Goal: Task Accomplishment & Management: Complete application form

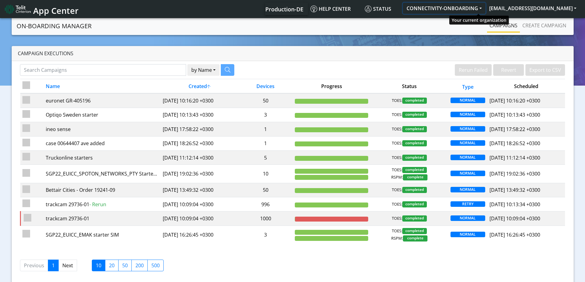
click at [477, 9] on button "CONNECTIVITY-ONBOARDING" at bounding box center [444, 8] width 83 height 11
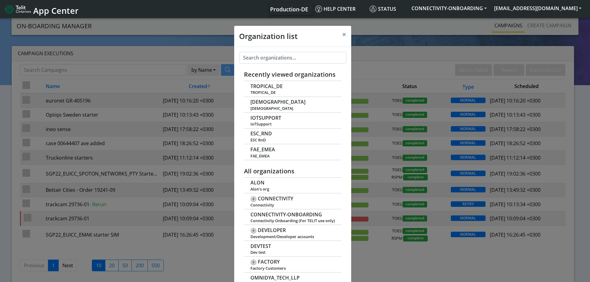
scroll to position [2, 0]
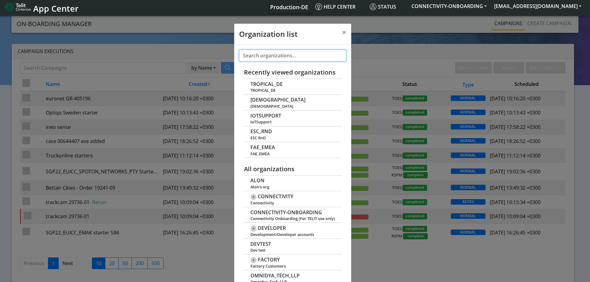
click at [272, 54] on input "text" at bounding box center [292, 56] width 107 height 12
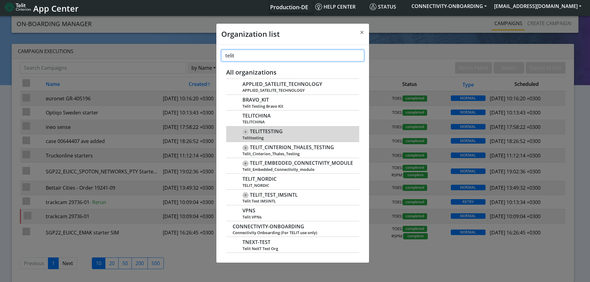
type input "telit"
click at [271, 135] on div "+ TELITTESTING Telittesting" at bounding box center [297, 134] width 111 height 13
click at [247, 132] on span "+" at bounding box center [245, 132] width 6 height 6
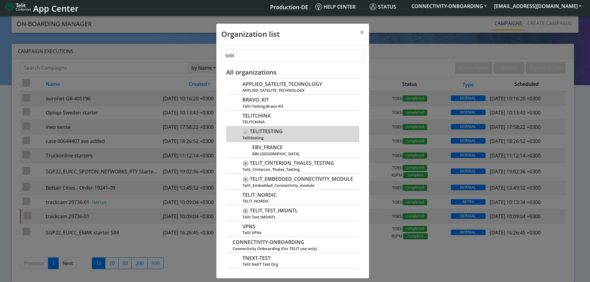
click at [268, 133] on span "TELITTESTING" at bounding box center [266, 132] width 33 height 6
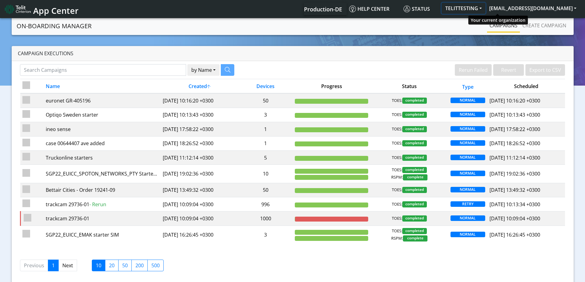
drag, startPoint x: 477, startPoint y: 8, endPoint x: 517, endPoint y: 8, distance: 39.6
click at [486, 8] on button "TELITTESTING" at bounding box center [464, 8] width 44 height 11
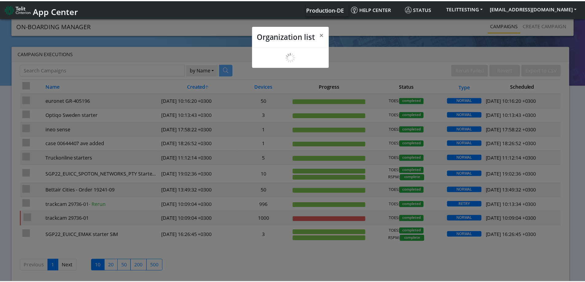
scroll to position [2, 0]
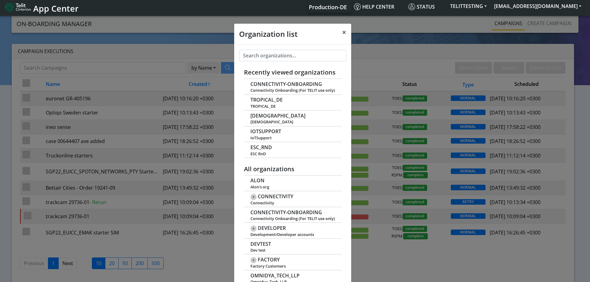
click at [339, 33] on button "×" at bounding box center [344, 32] width 14 height 17
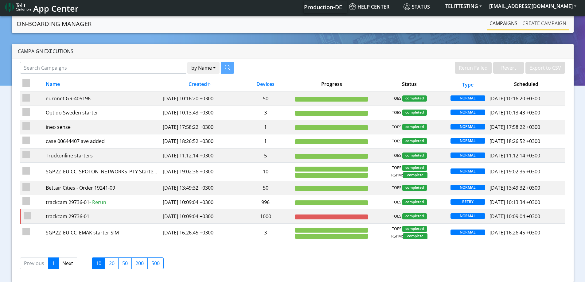
click at [545, 26] on link "Create campaign" at bounding box center [544, 23] width 49 height 12
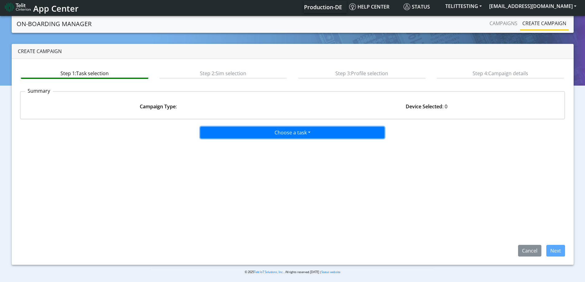
click at [266, 134] on button "Choose a task" at bounding box center [292, 133] width 184 height 12
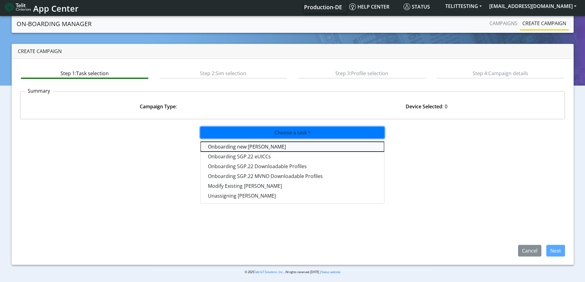
click at [256, 148] on tasktoes-dropdown "Onboarding new [PERSON_NAME]" at bounding box center [293, 147] width 184 height 10
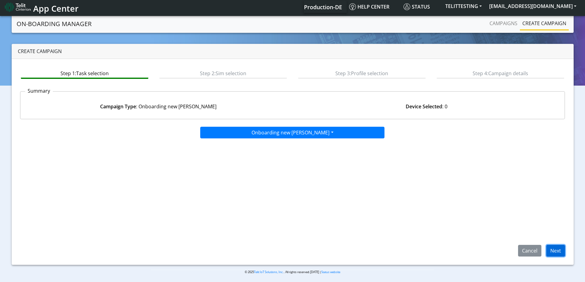
click at [554, 253] on button "Next" at bounding box center [555, 251] width 19 height 12
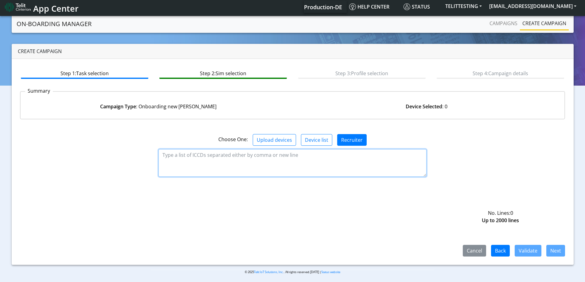
click at [213, 154] on textarea at bounding box center [292, 163] width 268 height 28
paste textarea "89358152000003996891"
click at [180, 162] on textarea "89358152000003996891" at bounding box center [292, 163] width 268 height 28
paste textarea "89358152000003996909"
click at [169, 169] on textarea "89358152000003996891 89358152000003996909" at bounding box center [292, 163] width 268 height 28
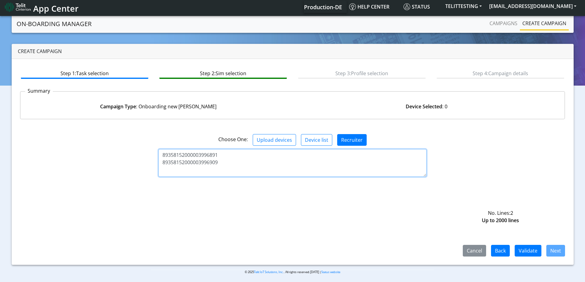
paste textarea "89358152000003996917"
type textarea "89358152000003996891 89358152000003996909 89358152000003996917"
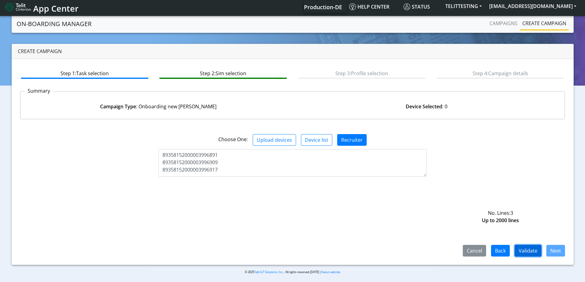
click at [528, 250] on button "Validate" at bounding box center [528, 251] width 27 height 12
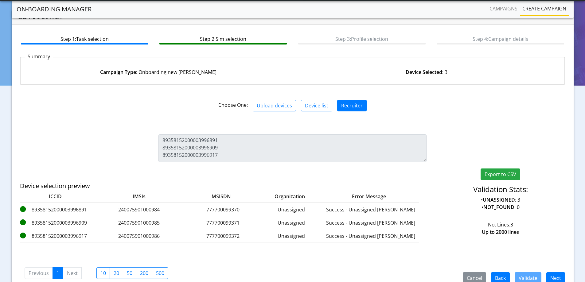
scroll to position [49, 0]
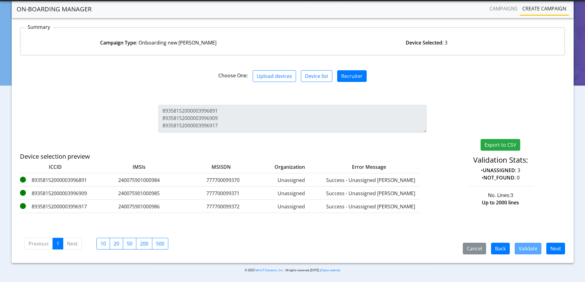
click at [566, 245] on div "Cancel Back Validate Next" at bounding box center [511, 249] width 116 height 12
click at [562, 247] on button "Next" at bounding box center [555, 249] width 19 height 12
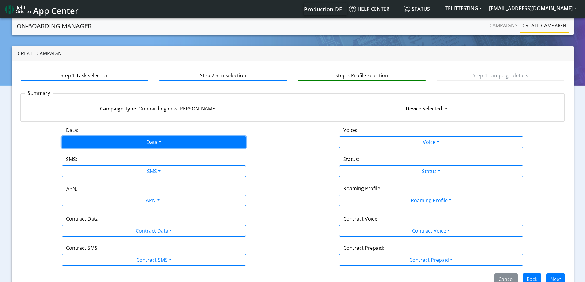
click at [162, 141] on button "Data" at bounding box center [154, 142] width 184 height 12
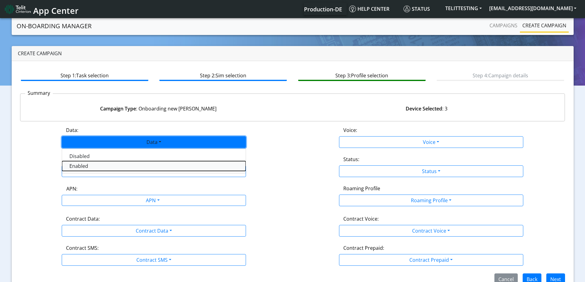
click at [133, 165] on button "Enabled" at bounding box center [154, 166] width 184 height 10
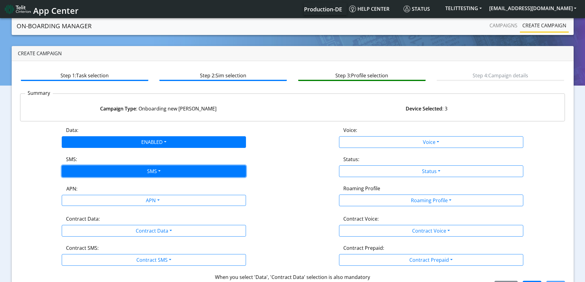
click at [135, 170] on button "SMS" at bounding box center [154, 172] width 184 height 12
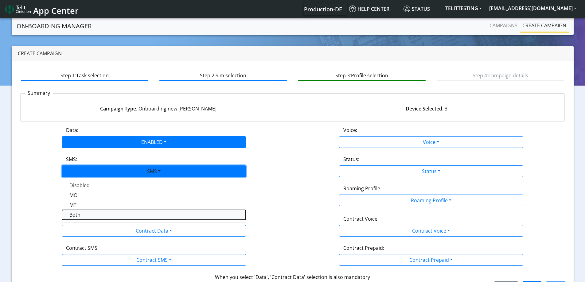
click at [128, 216] on button "Both" at bounding box center [154, 215] width 184 height 10
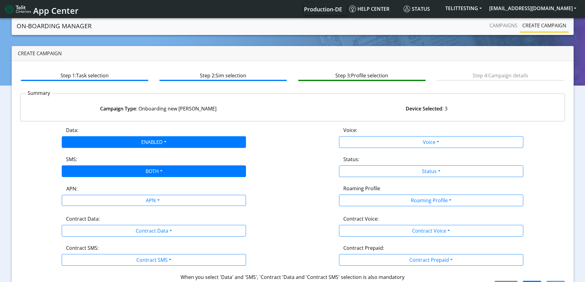
click at [130, 206] on div "APN: APN" at bounding box center [153, 196] width 277 height 22
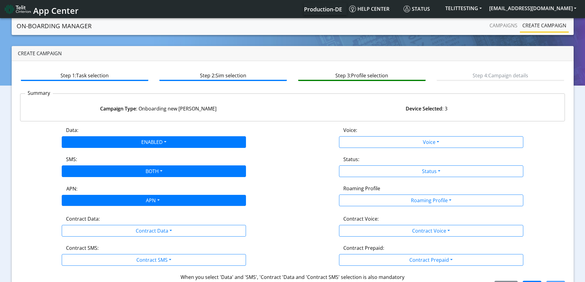
click at [131, 201] on div "APN" at bounding box center [152, 201] width 195 height 12
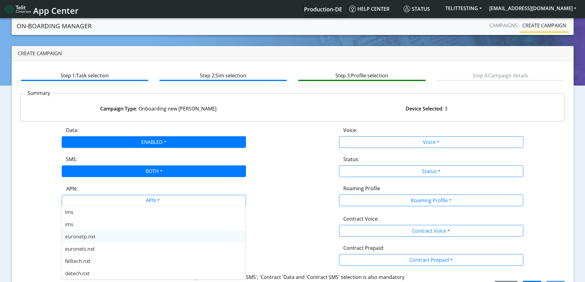
scroll to position [215, 0]
click at [101, 232] on div "[DOMAIN_NAME]" at bounding box center [154, 231] width 184 height 12
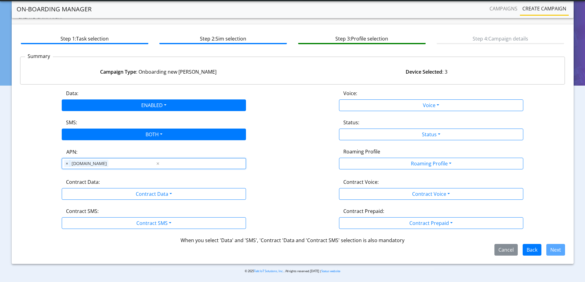
scroll to position [21, 0]
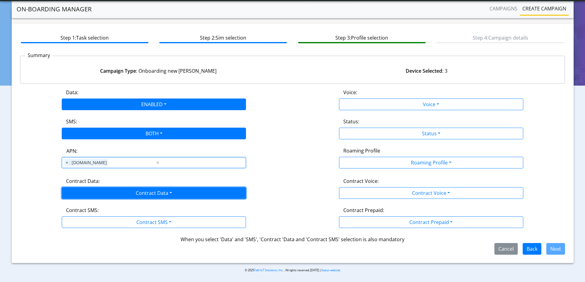
click at [163, 190] on button "Contract Data" at bounding box center [154, 193] width 184 height 12
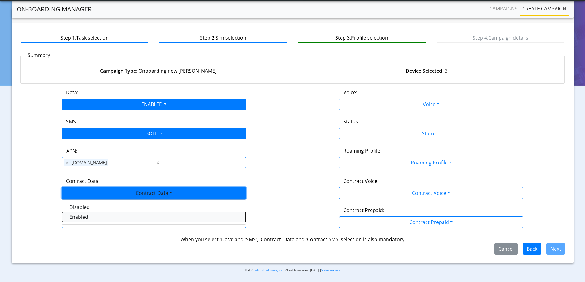
click at [101, 217] on Dataenabled-dropdown "Enabled" at bounding box center [154, 217] width 184 height 10
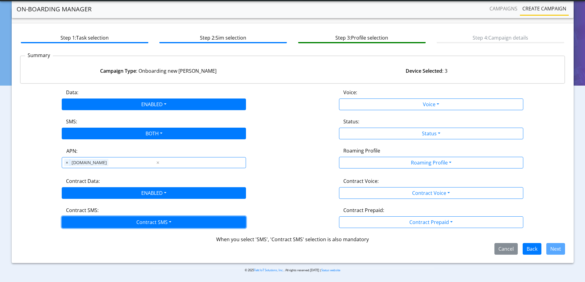
click at [116, 221] on button "Contract SMS" at bounding box center [154, 223] width 184 height 12
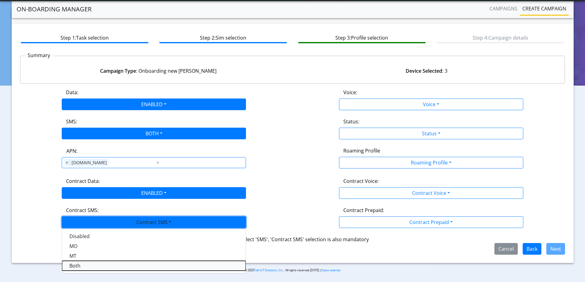
click at [98, 265] on SMSboth-dropdown "Both" at bounding box center [154, 266] width 184 height 10
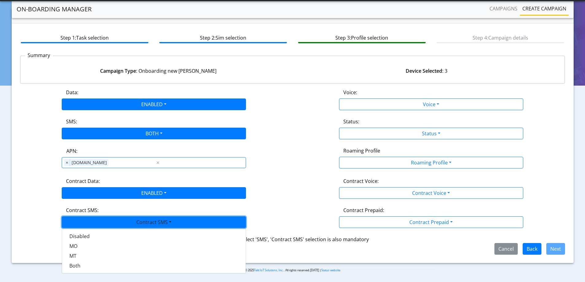
scroll to position [14, 0]
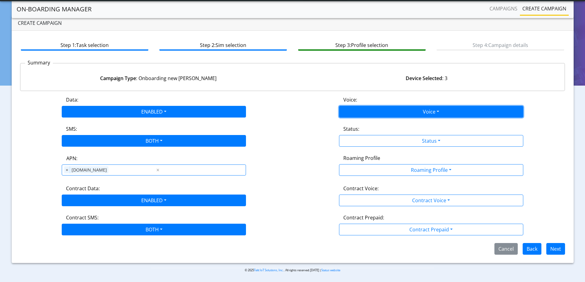
click at [391, 113] on button "Voice" at bounding box center [431, 112] width 184 height 12
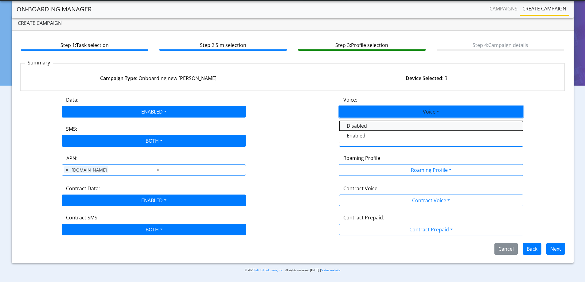
click at [356, 128] on button "Disabled" at bounding box center [431, 126] width 184 height 10
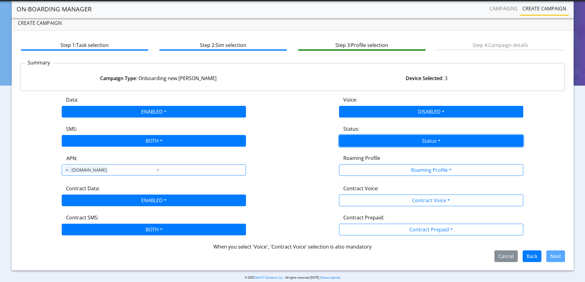
click at [364, 141] on button "Status" at bounding box center [431, 141] width 184 height 12
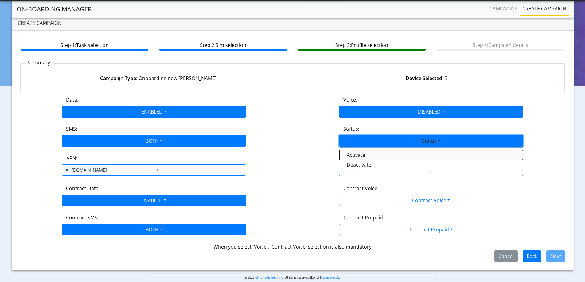
click at [354, 155] on button "Activate" at bounding box center [431, 155] width 184 height 10
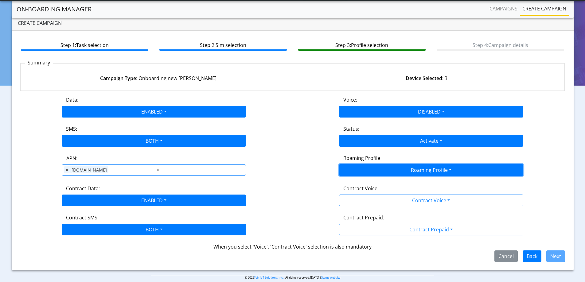
click at [376, 169] on button "Roaming Profile" at bounding box center [431, 170] width 184 height 12
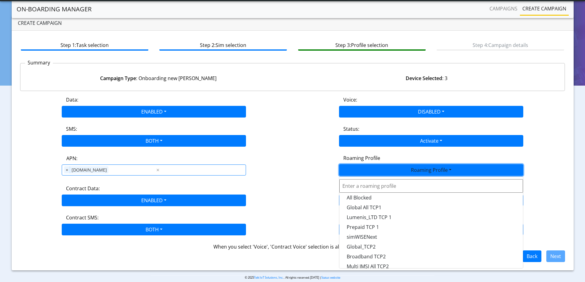
click at [361, 189] on input "text" at bounding box center [431, 186] width 184 height 14
type input "ep"
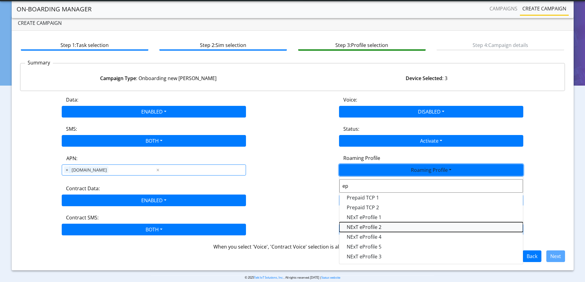
click at [369, 225] on Profile-dropdown "NExT eProfile 2" at bounding box center [431, 227] width 184 height 10
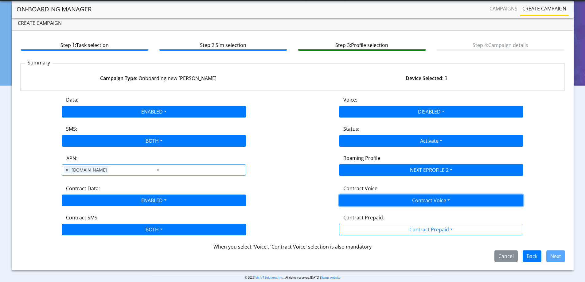
click at [395, 198] on button "Contract Voice" at bounding box center [431, 201] width 184 height 12
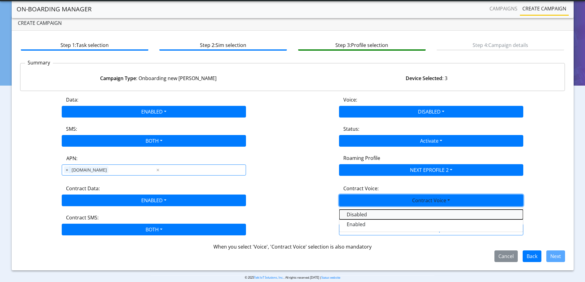
click at [359, 215] on Voicedisabled-dropdown "Disabled" at bounding box center [431, 215] width 184 height 10
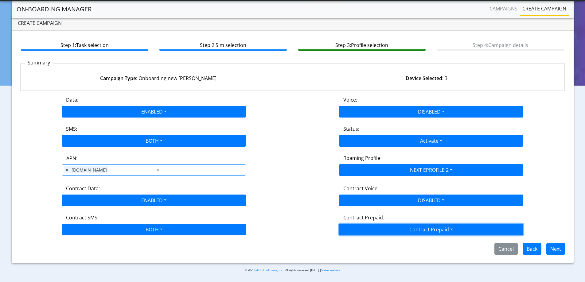
click at [373, 231] on button "Contract Prepaid" at bounding box center [431, 230] width 184 height 12
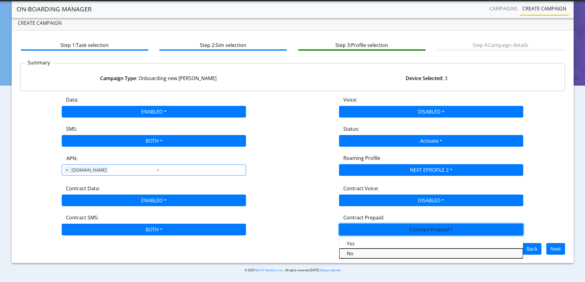
click at [359, 250] on Prepaidnotprepaid-dropdown "No" at bounding box center [431, 254] width 184 height 10
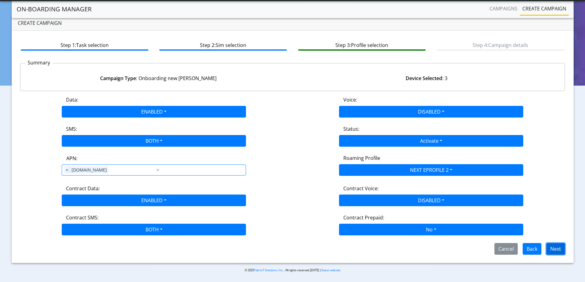
click at [553, 247] on button "Next" at bounding box center [555, 249] width 19 height 12
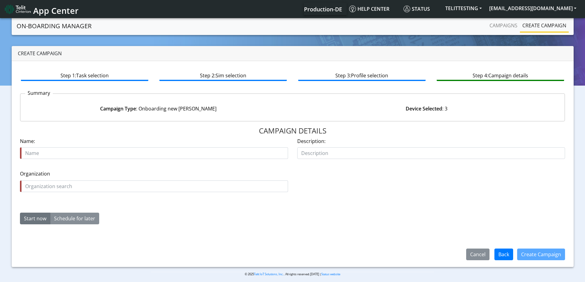
click at [76, 157] on input "text" at bounding box center [154, 153] width 268 height 12
drag, startPoint x: 107, startPoint y: 154, endPoint x: 2, endPoint y: 161, distance: 105.3
click at [2, 161] on section "On-Boarding Manager Campaigns Create campaign Create campaign Step 1: Task sele…" at bounding box center [292, 151] width 585 height 269
type input "Marcin_TAC21_eProfile2_3cards"
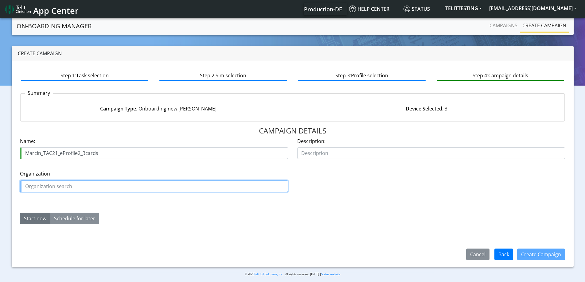
click at [67, 186] on input "text" at bounding box center [154, 187] width 268 height 12
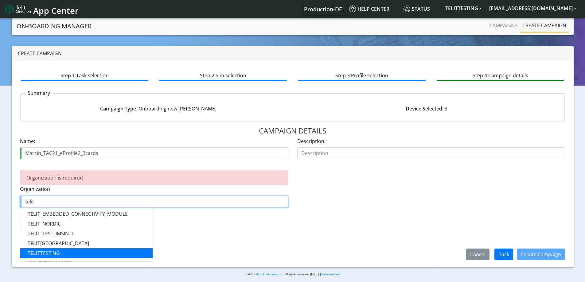
scroll to position [31, 0]
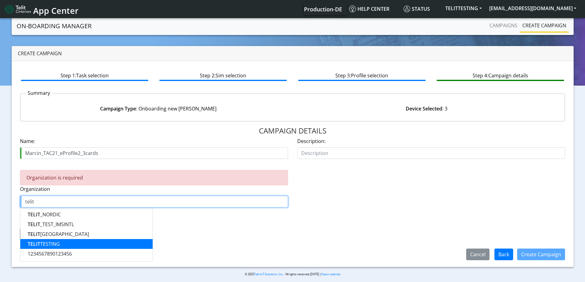
click at [77, 241] on button "TELIT TESTING" at bounding box center [86, 244] width 132 height 10
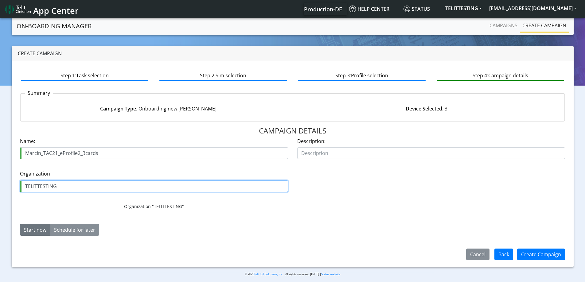
drag, startPoint x: 58, startPoint y: 188, endPoint x: 0, endPoint y: 188, distance: 58.4
click at [0, 188] on section "On-Boarding Manager Campaigns Create campaign Create campaign Step 1: Task sele…" at bounding box center [292, 151] width 585 height 269
type input "TELITTESTING"
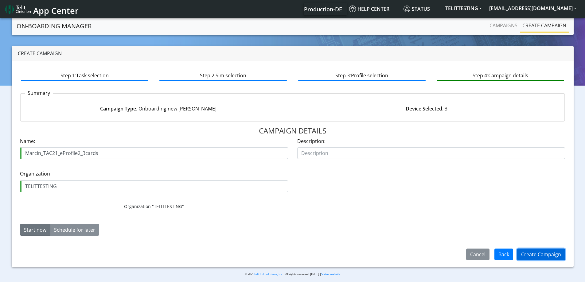
click at [542, 254] on button "Create Campaign" at bounding box center [541, 255] width 48 height 12
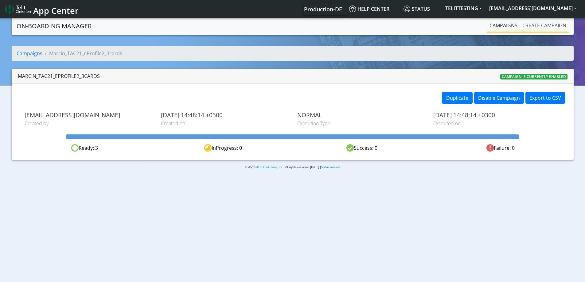
click at [537, 24] on link "Create campaign" at bounding box center [544, 25] width 49 height 12
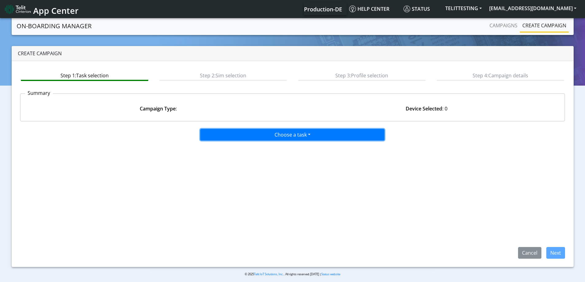
click at [270, 134] on button "Choose a task" at bounding box center [292, 135] width 184 height 12
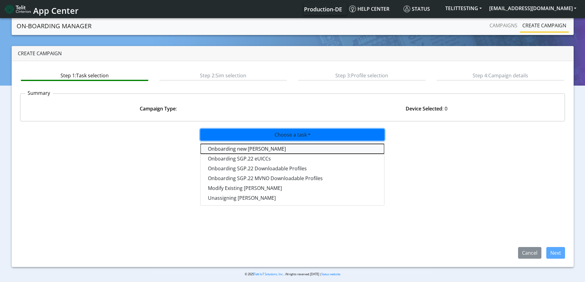
click at [255, 151] on tasktoes-dropdown "Onboarding new [PERSON_NAME]" at bounding box center [293, 149] width 184 height 10
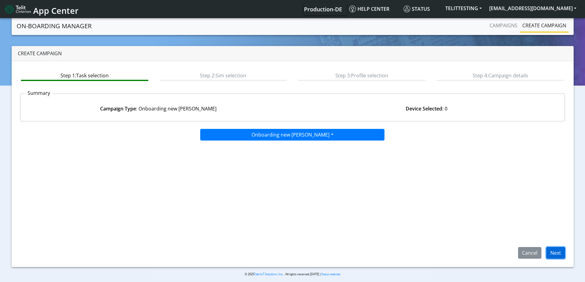
click at [554, 253] on button "Next" at bounding box center [555, 253] width 19 height 12
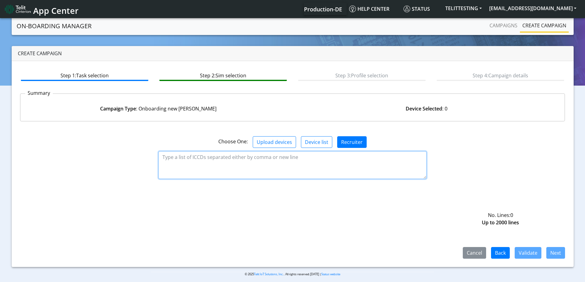
click at [188, 174] on textarea at bounding box center [292, 165] width 268 height 28
paste textarea "89358152000003996990"
click at [167, 164] on textarea "89358152000003996990" at bounding box center [292, 165] width 268 height 28
paste textarea "89358152000003997006"
click at [168, 173] on textarea "89358152000003996990 89358152000003997006" at bounding box center [292, 165] width 268 height 28
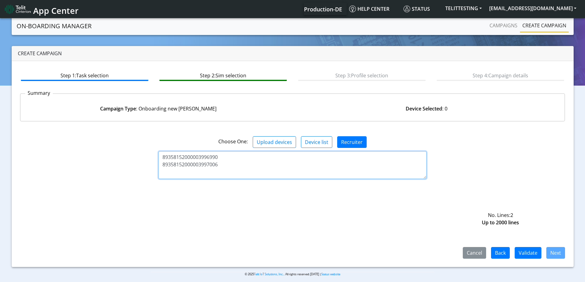
paste textarea "89358152000003997014"
type textarea "89358152000003996990 89358152000003997006 89358152000003997014"
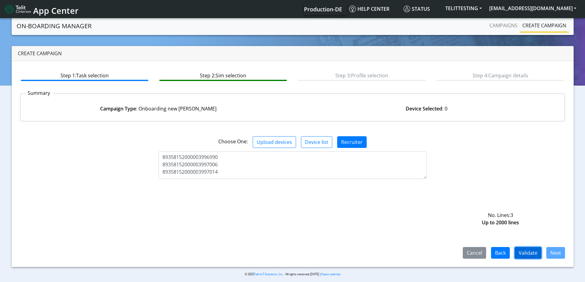
click at [529, 250] on button "Validate" at bounding box center [528, 253] width 27 height 12
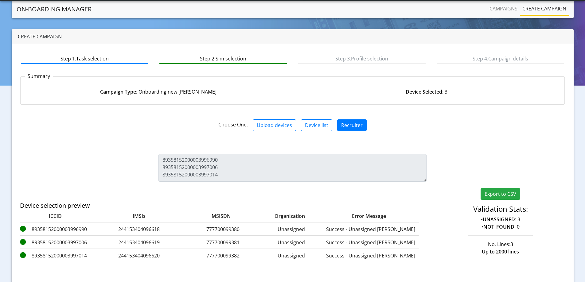
scroll to position [49, 0]
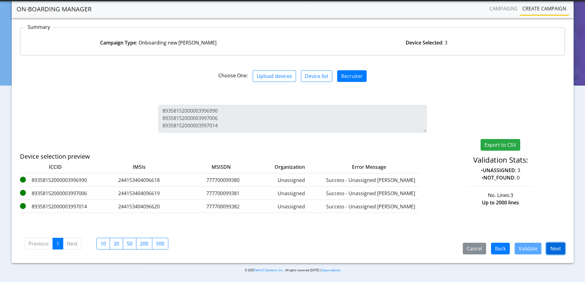
click at [561, 251] on button "Next" at bounding box center [555, 249] width 19 height 12
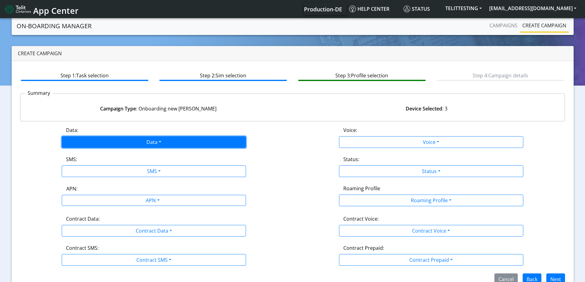
click at [124, 139] on button "Data" at bounding box center [154, 142] width 184 height 12
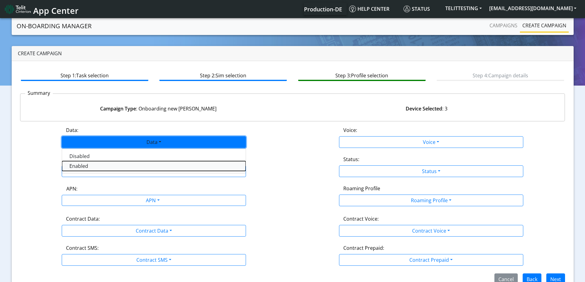
click at [116, 164] on button "Enabled" at bounding box center [154, 166] width 184 height 10
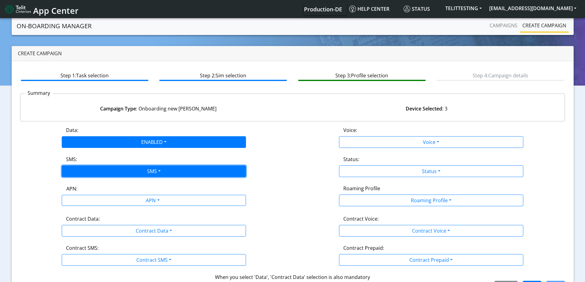
click at [119, 172] on button "SMS" at bounding box center [154, 172] width 184 height 12
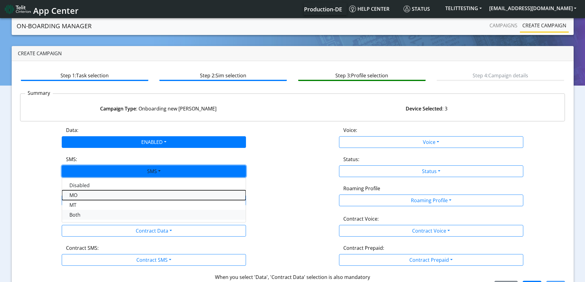
drag, startPoint x: 120, startPoint y: 190, endPoint x: 115, endPoint y: 216, distance: 26.0
click at [115, 216] on div "Disabled MO MT Both" at bounding box center [154, 200] width 184 height 45
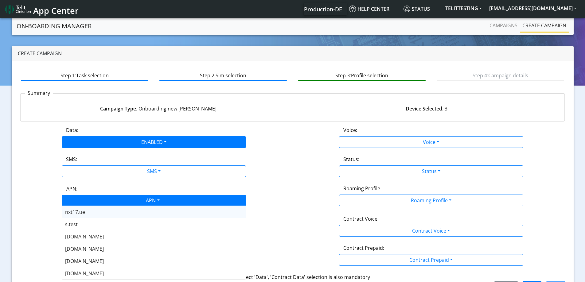
click at [123, 202] on div "APN" at bounding box center [152, 201] width 195 height 12
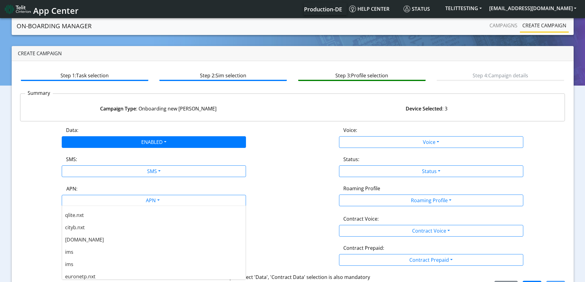
scroll to position [215, 0]
click at [86, 231] on span "[DOMAIN_NAME]" at bounding box center [84, 230] width 39 height 7
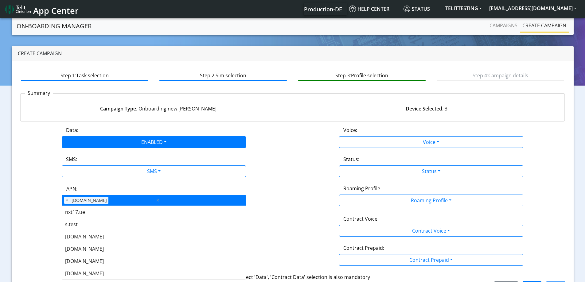
scroll to position [233, 0]
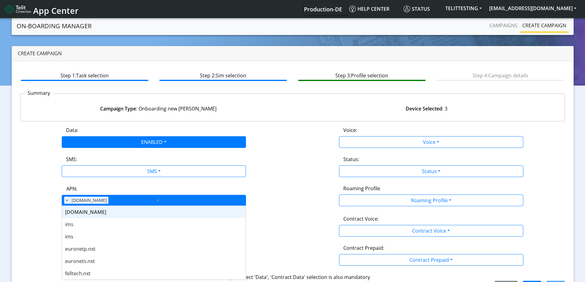
drag, startPoint x: 99, startPoint y: 199, endPoint x: 89, endPoint y: 202, distance: 10.0
click at [89, 202] on div "APN × [DOMAIN_NAME]" at bounding box center [108, 200] width 93 height 10
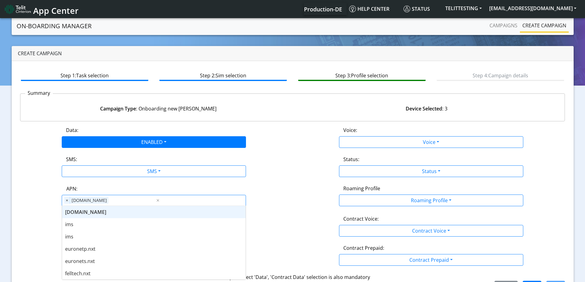
drag, startPoint x: 80, startPoint y: 211, endPoint x: 63, endPoint y: 211, distance: 16.6
click at [63, 211] on div "[DOMAIN_NAME]" at bounding box center [154, 212] width 184 height 12
click at [92, 213] on div "[DOMAIN_NAME]" at bounding box center [154, 212] width 184 height 12
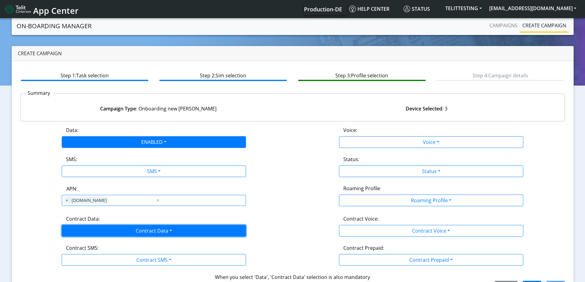
click at [134, 232] on button "Contract Data" at bounding box center [154, 231] width 184 height 12
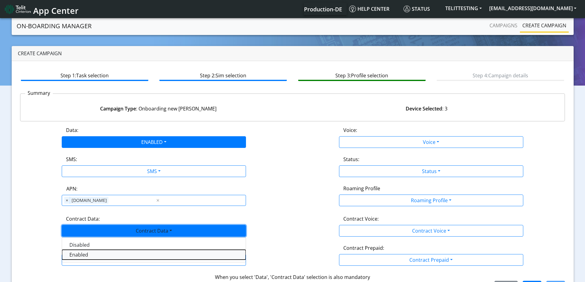
click at [99, 255] on Dataenabled-dropdown "Enabled" at bounding box center [154, 255] width 184 height 10
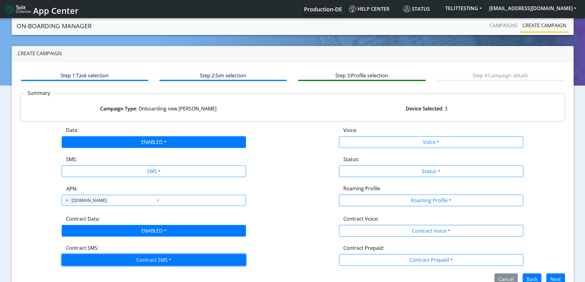
click at [104, 261] on button "Contract SMS" at bounding box center [154, 260] width 184 height 12
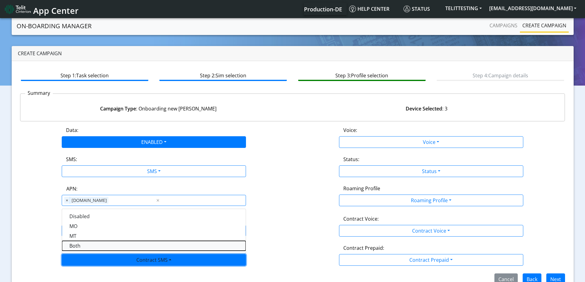
click at [79, 248] on SMSboth-dropdown "Both" at bounding box center [154, 246] width 184 height 10
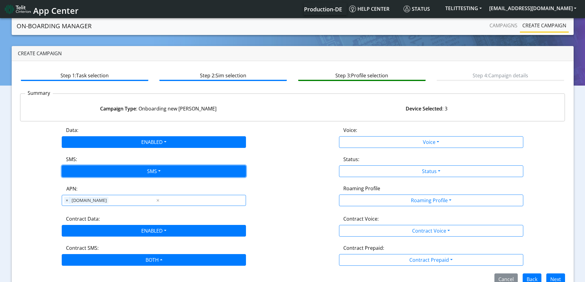
click at [180, 169] on button "SMS" at bounding box center [154, 172] width 184 height 12
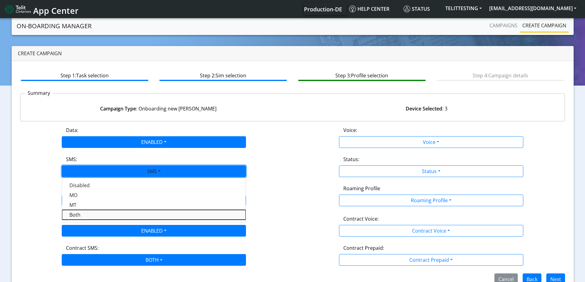
click at [106, 214] on button "Both" at bounding box center [154, 215] width 184 height 10
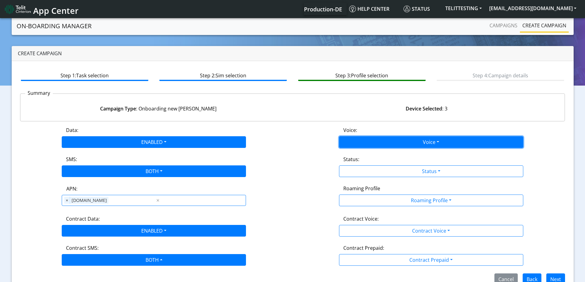
click at [406, 143] on button "Voice" at bounding box center [431, 142] width 184 height 12
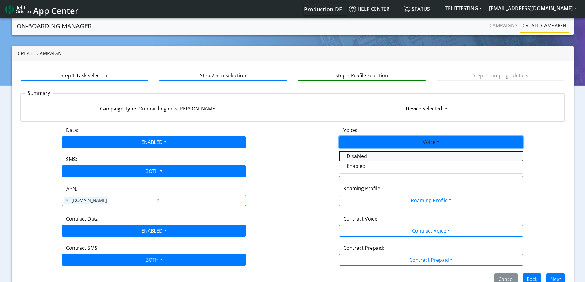
click at [360, 153] on button "Disabled" at bounding box center [431, 156] width 184 height 10
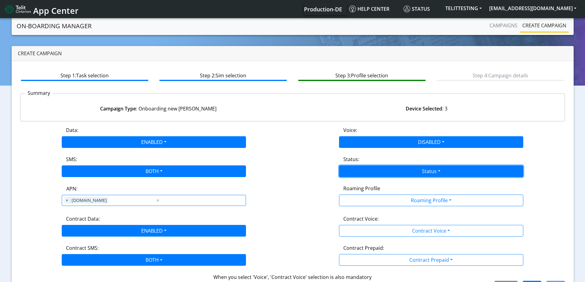
click at [365, 171] on button "Status" at bounding box center [431, 172] width 184 height 12
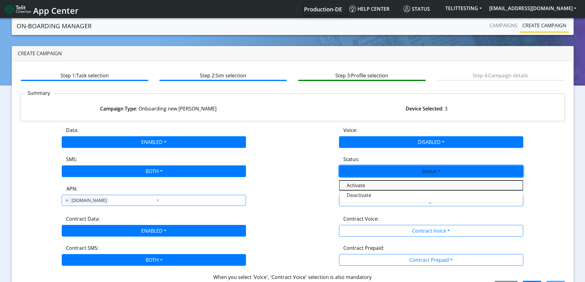
click at [356, 187] on button "Activate" at bounding box center [431, 186] width 184 height 10
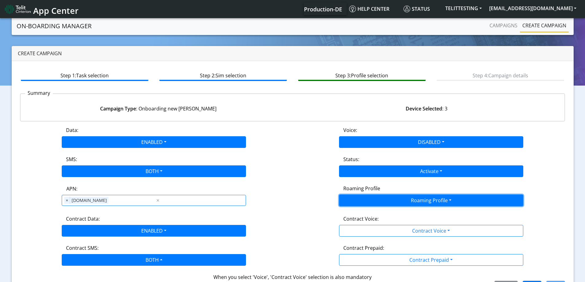
click at [358, 199] on button "Roaming Profile" at bounding box center [431, 201] width 184 height 12
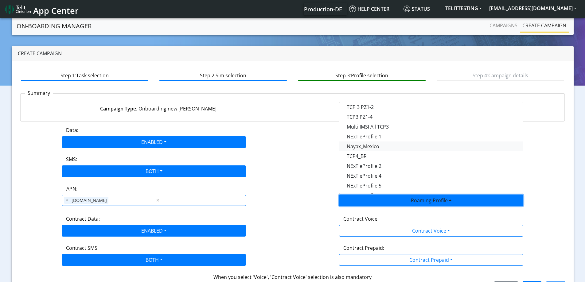
scroll to position [163, 0]
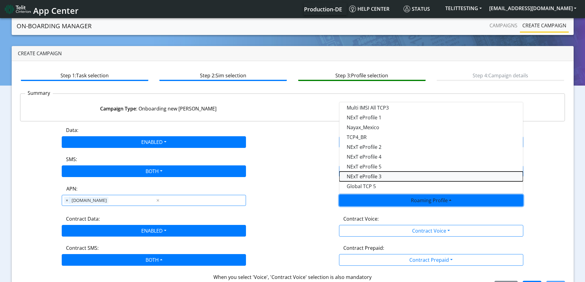
click at [366, 174] on Profile-dropdown "NExT eProfile 3" at bounding box center [431, 177] width 184 height 10
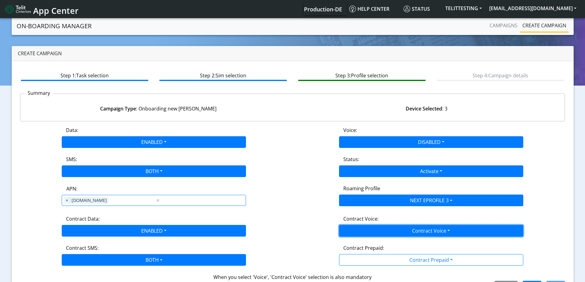
click at [404, 233] on button "Contract Voice" at bounding box center [431, 231] width 184 height 12
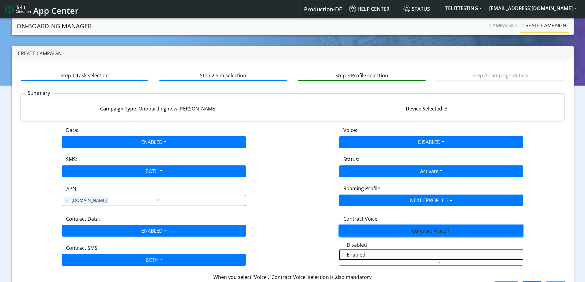
click at [368, 255] on Voiceenabled-dropdown "Enabled" at bounding box center [431, 255] width 184 height 10
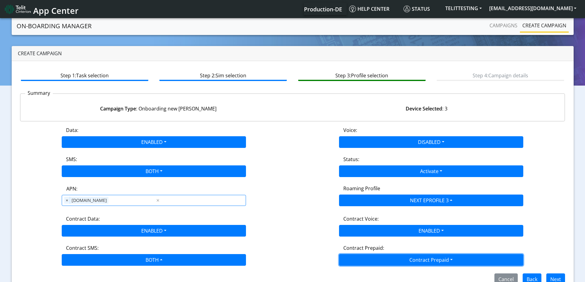
click at [377, 259] on button "Contract Prepaid" at bounding box center [431, 260] width 184 height 12
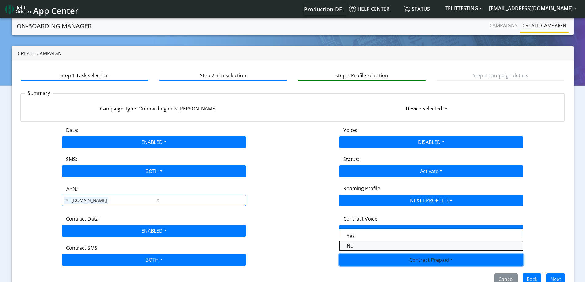
click at [354, 248] on Prepaidnotprepaid-dropdown "No" at bounding box center [431, 246] width 184 height 10
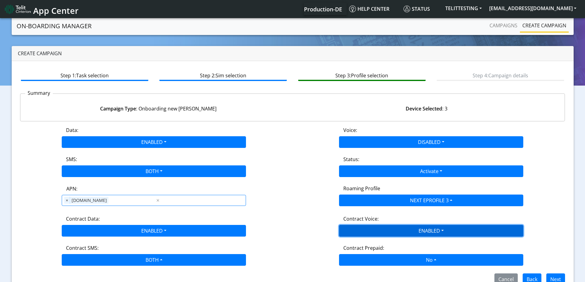
click at [368, 230] on button "ENABLED" at bounding box center [431, 231] width 184 height 12
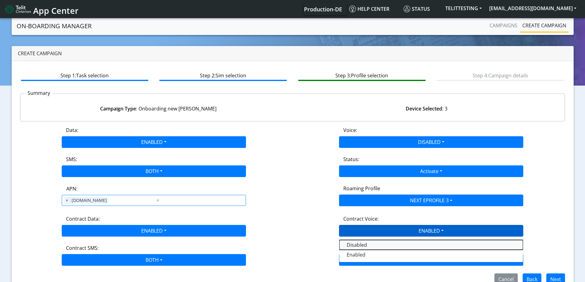
click at [359, 245] on Voicedisabled-dropdown "Disabled" at bounding box center [431, 245] width 184 height 10
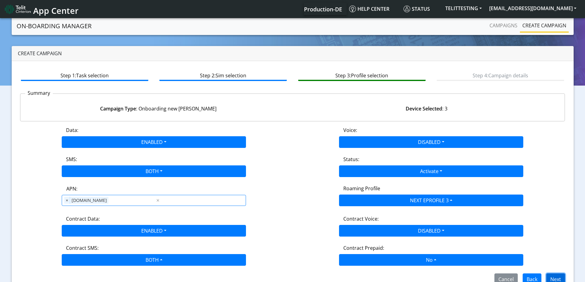
click at [552, 278] on button "Next" at bounding box center [555, 280] width 19 height 12
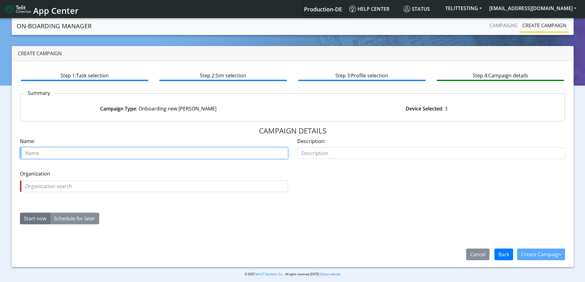
click at [44, 155] on input "text" at bounding box center [154, 153] width 268 height 12
paste input "Marcin_TAC21_eProfile2_3cards"
click at [76, 154] on input "Marcin_TAC21_eProfile2_3cards" at bounding box center [154, 153] width 268 height 12
type input "Marcin_TAC21_eProfile3_3cards"
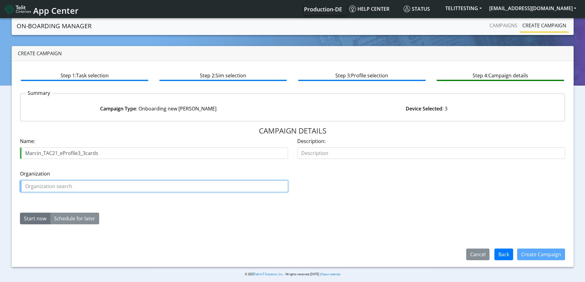
click at [37, 189] on input "text" at bounding box center [154, 187] width 268 height 12
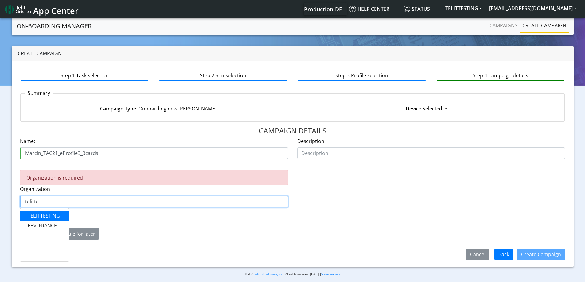
click at [38, 217] on span "TELITTE" at bounding box center [37, 216] width 18 height 7
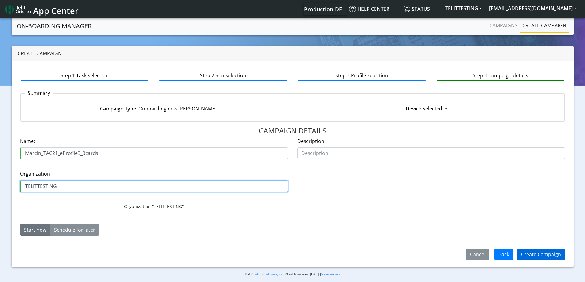
type input "TELITTESTING"
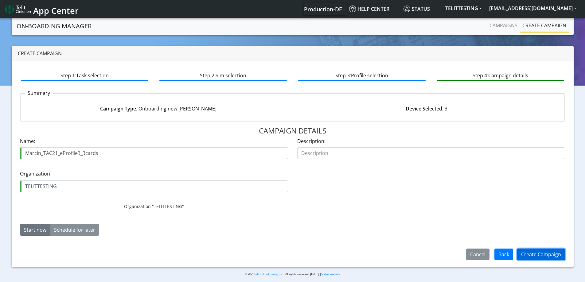
click at [540, 253] on button "Create Campaign" at bounding box center [541, 255] width 48 height 12
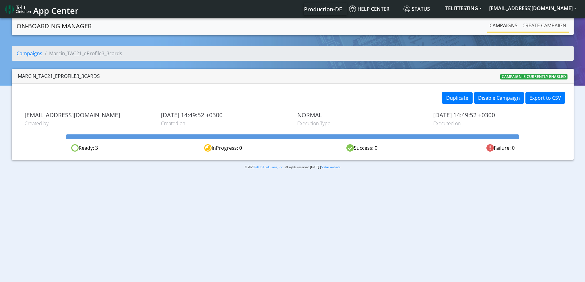
click at [533, 27] on link "Create campaign" at bounding box center [544, 25] width 49 height 12
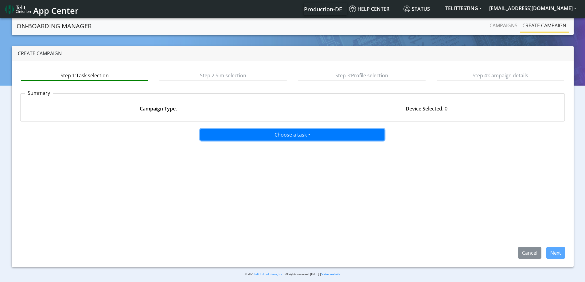
click at [283, 136] on button "Choose a task" at bounding box center [292, 135] width 184 height 12
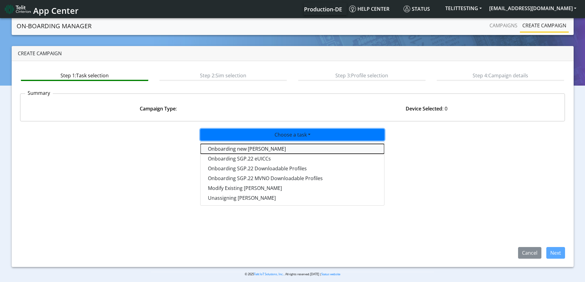
click at [271, 150] on tasktoes-dropdown "Onboarding new [PERSON_NAME]" at bounding box center [293, 149] width 184 height 10
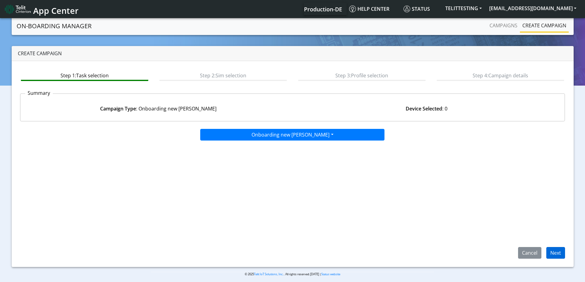
click at [565, 259] on div "Cancel Next" at bounding box center [539, 253] width 61 height 12
drag, startPoint x: 563, startPoint y: 258, endPoint x: 560, endPoint y: 256, distance: 3.4
click at [560, 256] on button "Next" at bounding box center [555, 253] width 19 height 12
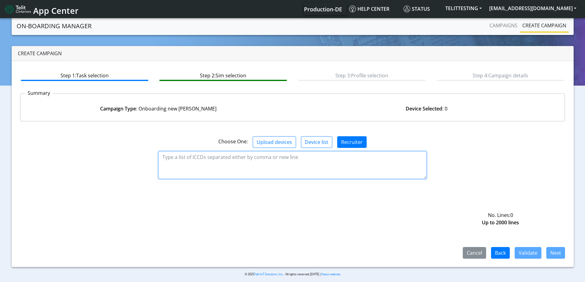
click at [209, 157] on textarea at bounding box center [292, 165] width 268 height 28
paste textarea "89358152000003997097"
click at [164, 166] on textarea "89358152000003997097" at bounding box center [292, 165] width 268 height 28
paste textarea "89358152000003997105"
click at [166, 170] on textarea "89358152000003997097 89358152000003997105" at bounding box center [292, 165] width 268 height 28
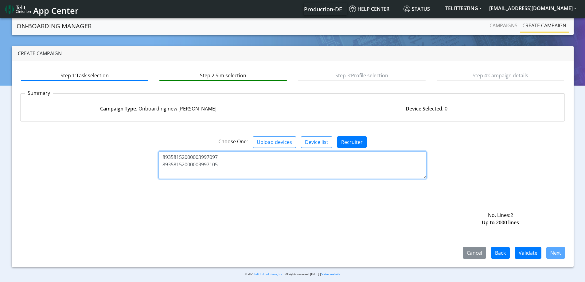
paste textarea "89358152000003997113"
type textarea "89358152000003997097 89358152000003997105 89358152000003997113"
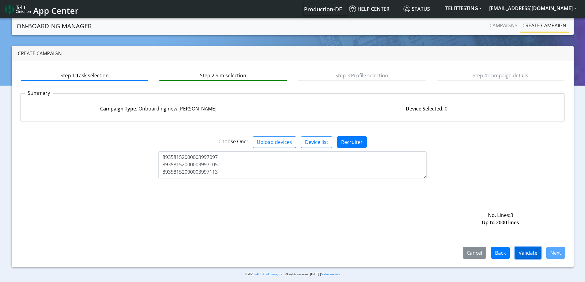
click at [534, 250] on button "Validate" at bounding box center [528, 253] width 27 height 12
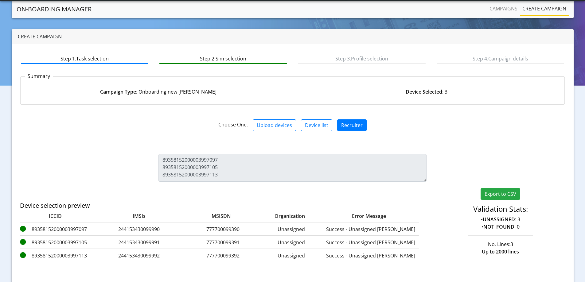
scroll to position [49, 0]
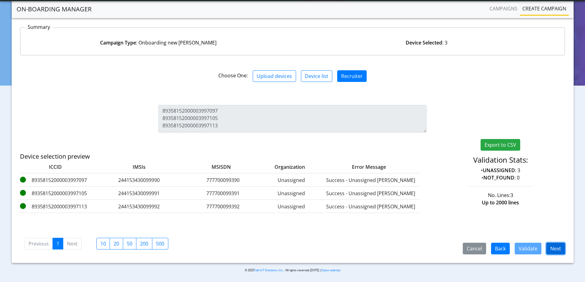
click at [560, 249] on button "Next" at bounding box center [555, 249] width 19 height 12
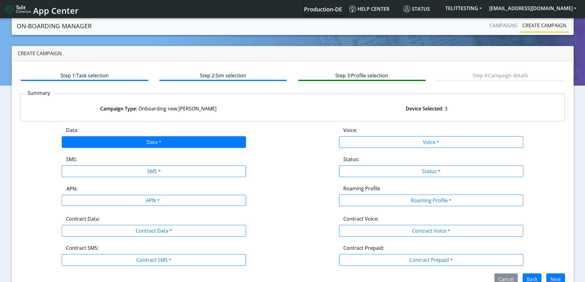
click at [140, 148] on div "Data: Data Disabled Enabled Voice: Voice Disabled Enabled SMS: SMS Disabled MO …" at bounding box center [292, 206] width 545 height 159
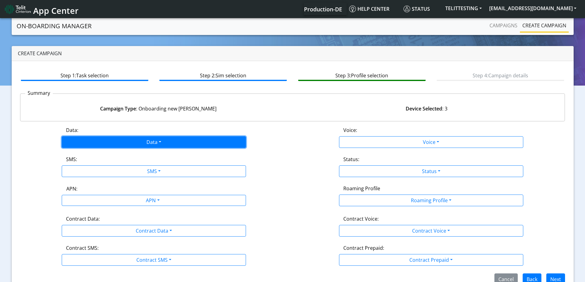
drag, startPoint x: 135, startPoint y: 144, endPoint x: 132, endPoint y: 148, distance: 4.6
click at [135, 145] on button "Data" at bounding box center [154, 142] width 184 height 12
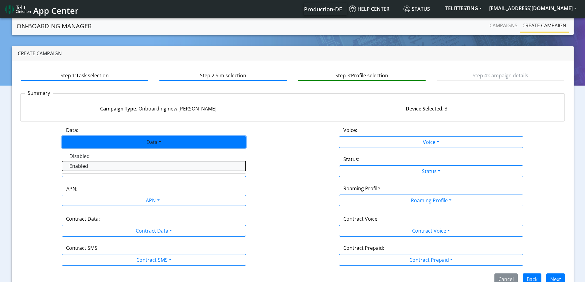
click at [112, 164] on button "Enabled" at bounding box center [154, 166] width 184 height 10
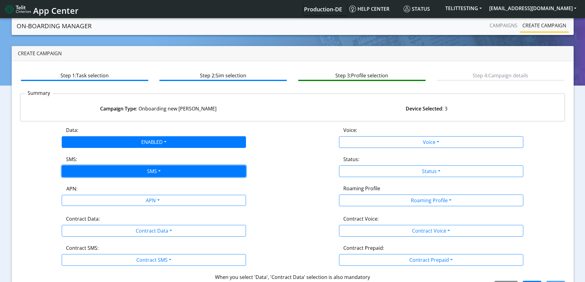
click at [117, 171] on button "SMS" at bounding box center [154, 172] width 184 height 12
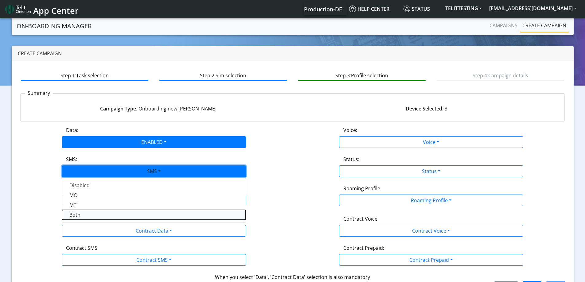
click at [107, 213] on button "Both" at bounding box center [154, 215] width 184 height 10
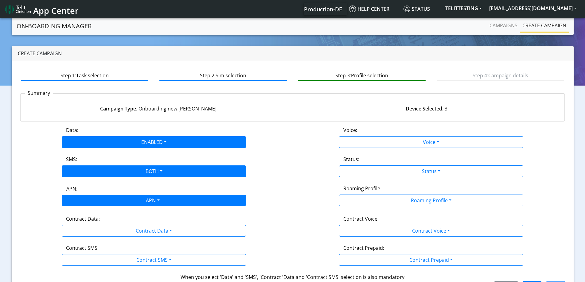
click at [108, 202] on div "APN" at bounding box center [152, 201] width 195 height 12
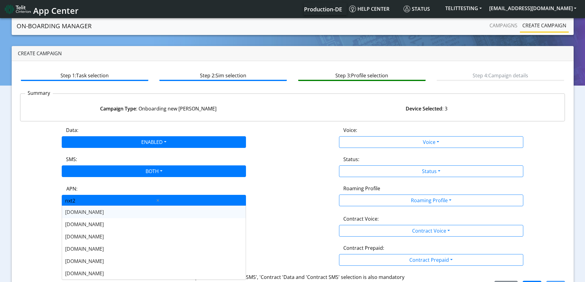
type input "nxt23"
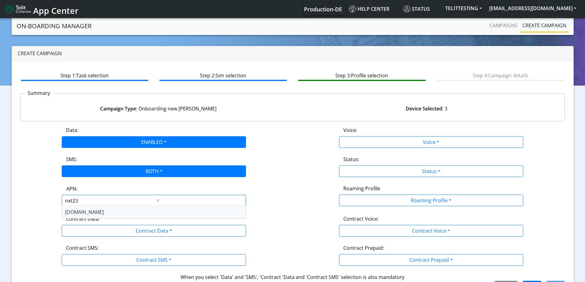
click at [99, 213] on div "[DOMAIN_NAME]" at bounding box center [154, 212] width 184 height 12
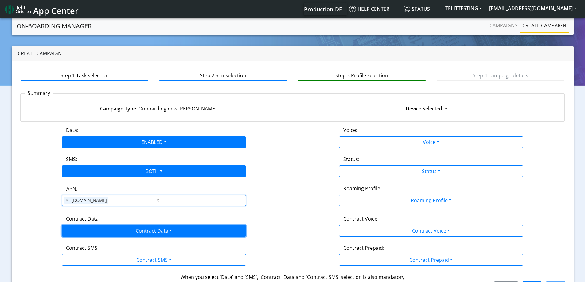
click at [107, 232] on button "Contract Data" at bounding box center [154, 231] width 184 height 12
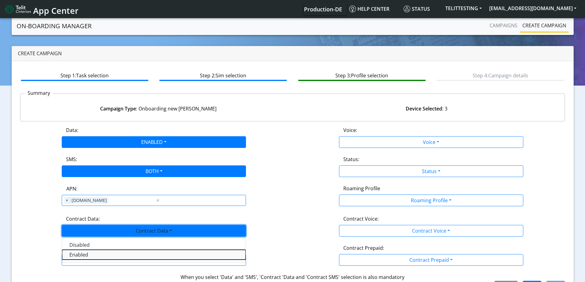
click at [80, 257] on Dataenabled-dropdown "Enabled" at bounding box center [154, 255] width 184 height 10
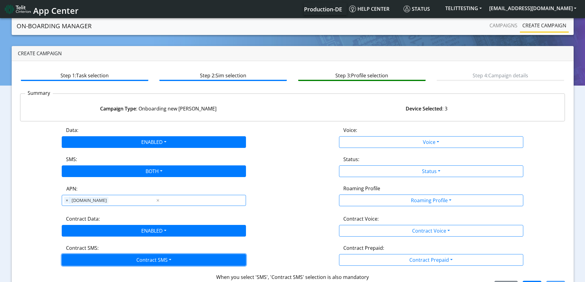
click at [85, 263] on button "Contract SMS" at bounding box center [154, 260] width 184 height 12
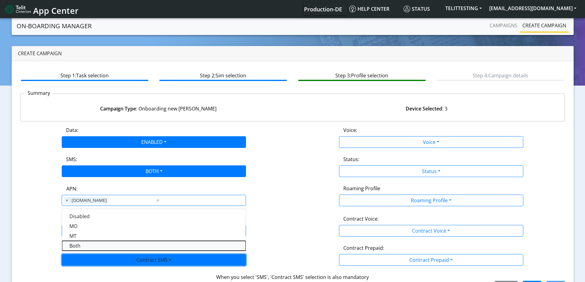
click at [76, 249] on SMSboth-dropdown "Both" at bounding box center [154, 246] width 184 height 10
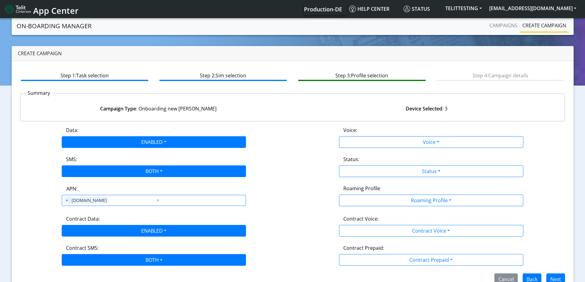
click at [416, 134] on div "Voice:" at bounding box center [431, 132] width 185 height 10
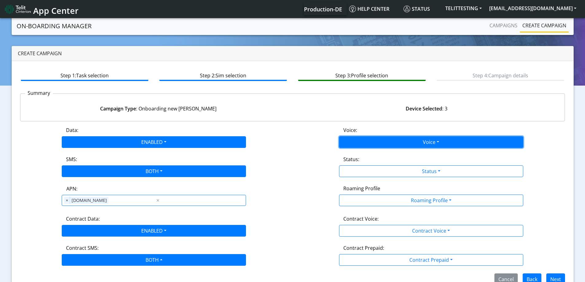
click at [413, 138] on button "Voice" at bounding box center [431, 142] width 184 height 12
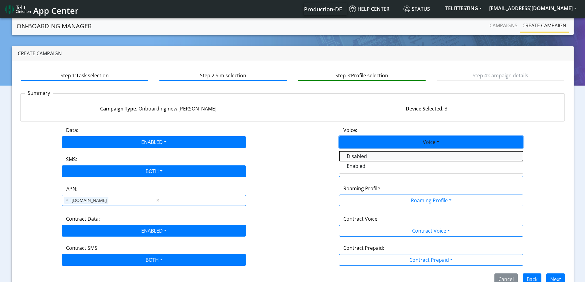
click at [368, 154] on button "Disabled" at bounding box center [431, 156] width 184 height 10
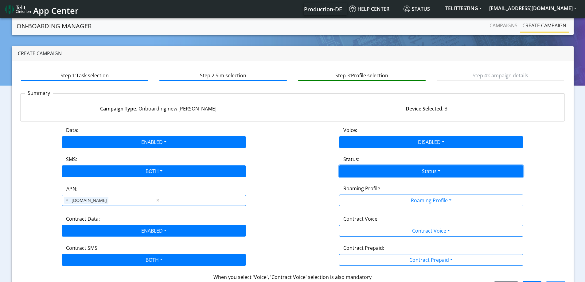
click at [370, 174] on button "Status" at bounding box center [431, 172] width 184 height 12
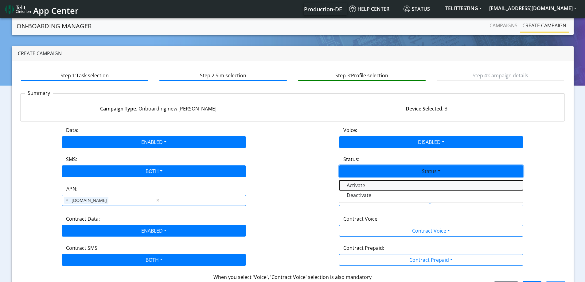
click at [365, 188] on button "Activate" at bounding box center [431, 186] width 184 height 10
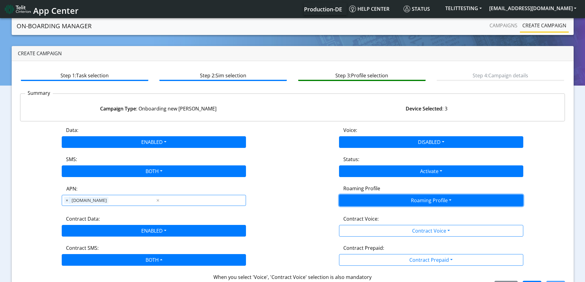
click at [367, 200] on button "Roaming Profile" at bounding box center [431, 201] width 184 height 12
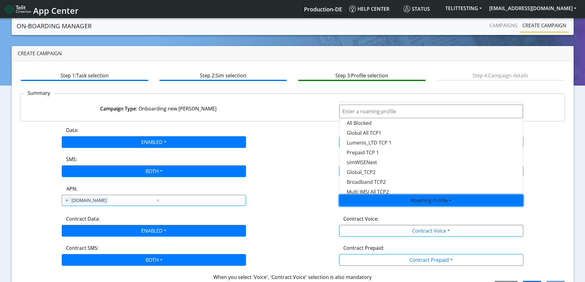
click at [369, 111] on input "text" at bounding box center [431, 112] width 184 height 14
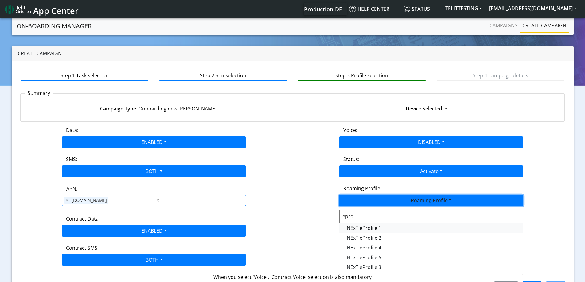
type input "epro"
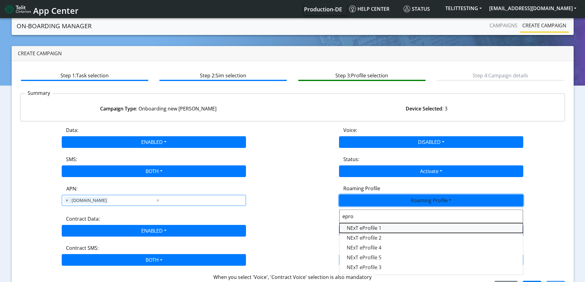
click at [362, 228] on Profile-dropdown "NExT eProfile 1" at bounding box center [431, 228] width 184 height 10
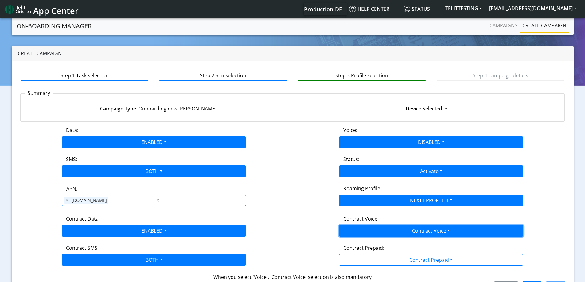
click at [367, 229] on button "Contract Voice" at bounding box center [431, 231] width 184 height 12
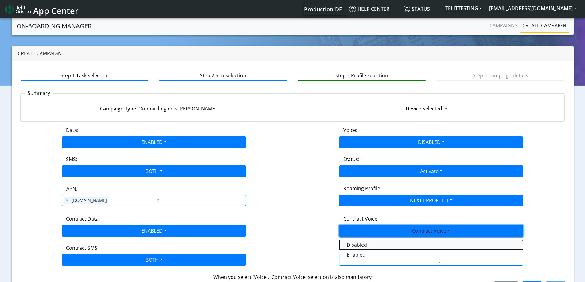
click at [358, 243] on Voicedisabled-dropdown "Disabled" at bounding box center [431, 245] width 184 height 10
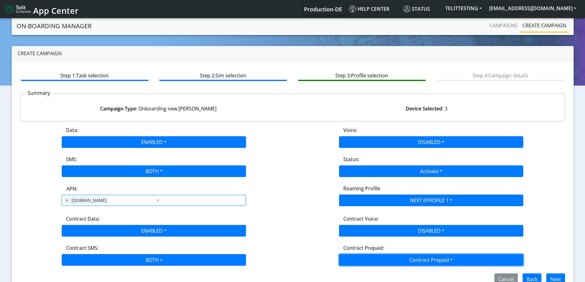
click at [364, 259] on button "Contract Prepaid" at bounding box center [431, 260] width 184 height 12
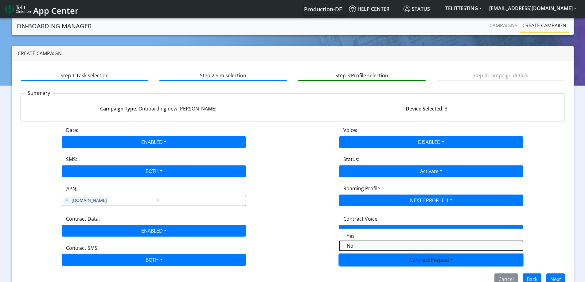
click at [348, 248] on Prepaidnotprepaid-dropdown "No" at bounding box center [431, 246] width 184 height 10
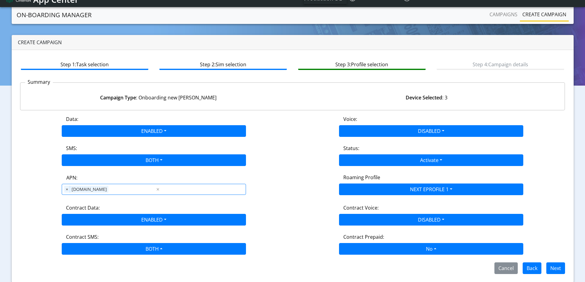
scroll to position [14, 0]
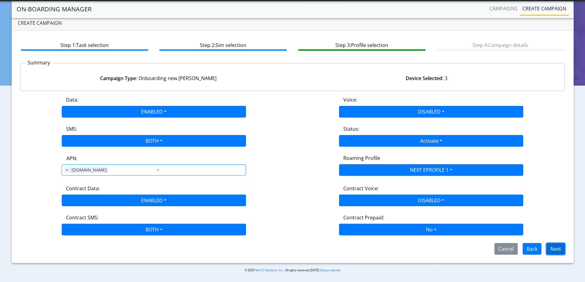
click at [557, 248] on button "Next" at bounding box center [555, 249] width 19 height 12
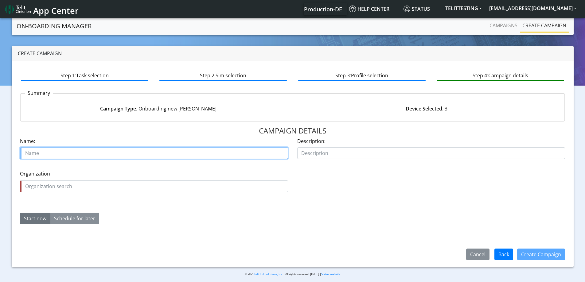
click at [54, 154] on input "text" at bounding box center [154, 153] width 268 height 12
paste input "Marcin_TAC21_eProfile2_3cards"
click at [83, 154] on input "Marcin_TAC21_eProfile2_3cards" at bounding box center [154, 153] width 268 height 12
click at [80, 153] on input "Marcin_TAC21_eProfile2_3cards" at bounding box center [154, 153] width 268 height 12
type input "Marcin_TAC21_eProfile1_3cards"
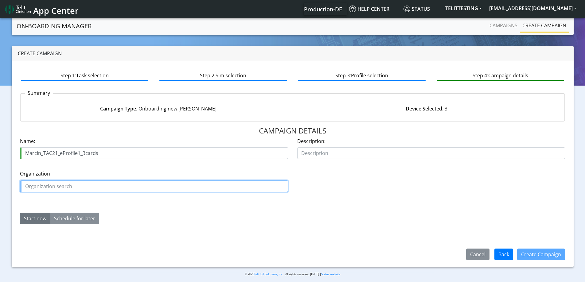
click at [70, 186] on input "text" at bounding box center [154, 187] width 268 height 12
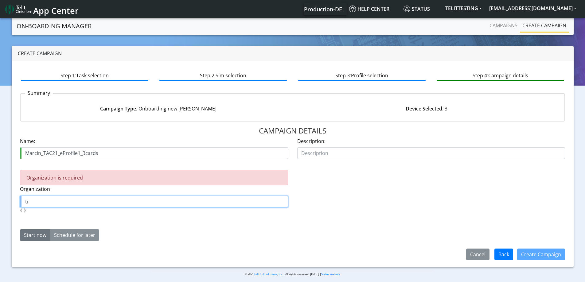
type input "t"
click at [39, 217] on span "TELITTE" at bounding box center [37, 216] width 18 height 7
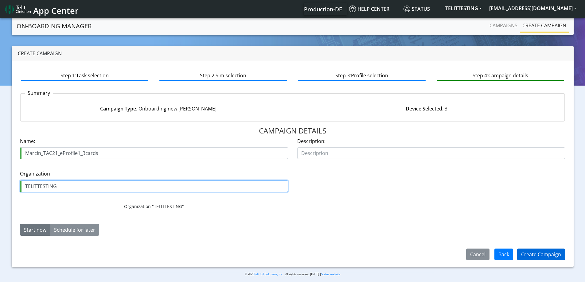
type input "TELITTESTING"
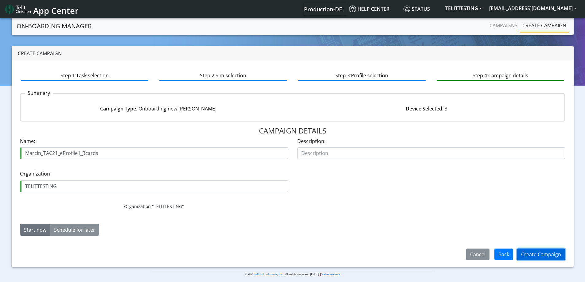
click at [541, 257] on button "Create Campaign" at bounding box center [541, 255] width 48 height 12
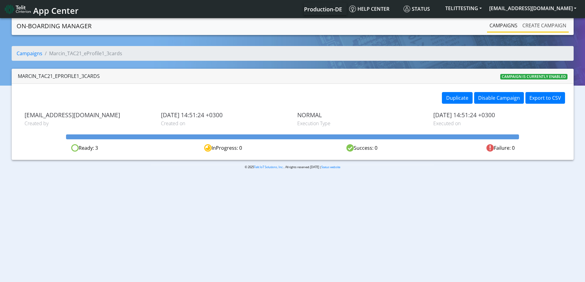
click at [558, 29] on link "Create campaign" at bounding box center [544, 25] width 49 height 12
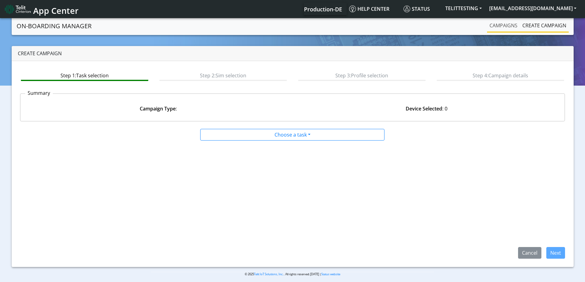
click at [487, 24] on div "Campaigns Create campaign" at bounding box center [475, 25] width 185 height 13
click at [494, 24] on link "Campaigns" at bounding box center [503, 25] width 33 height 12
